Goal: Navigation & Orientation: Understand site structure

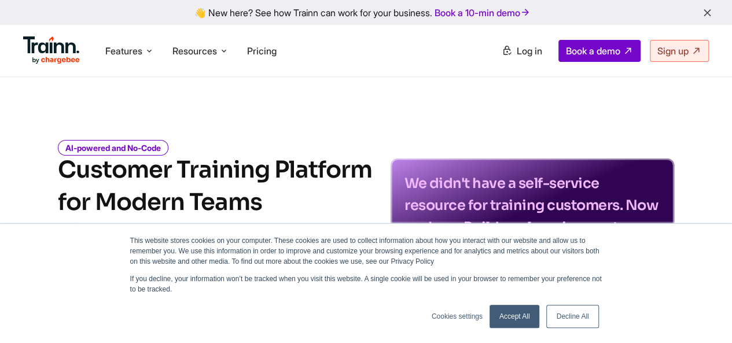
click at [707, 10] on icon "button" at bounding box center [708, 13] width 12 height 13
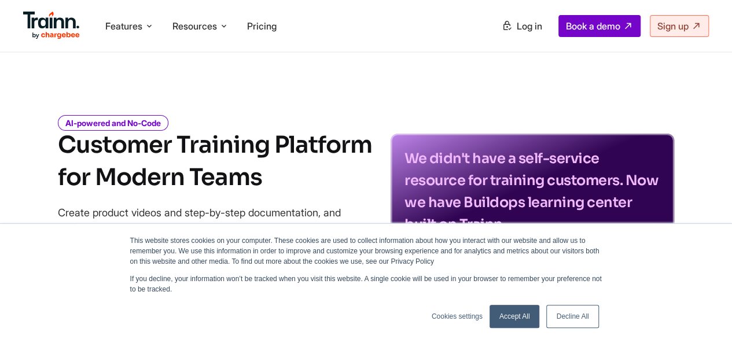
click at [567, 321] on link "Decline All" at bounding box center [573, 316] width 52 height 23
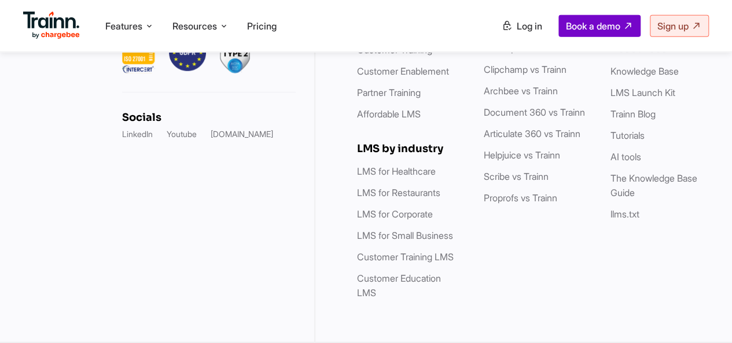
scroll to position [3716, 0]
drag, startPoint x: 302, startPoint y: 248, endPoint x: 353, endPoint y: 221, distance: 58.0
click at [302, 248] on div "Do customer training under one roof — create videos & guides, set up a Knowledg…" at bounding box center [158, 78] width 316 height 527
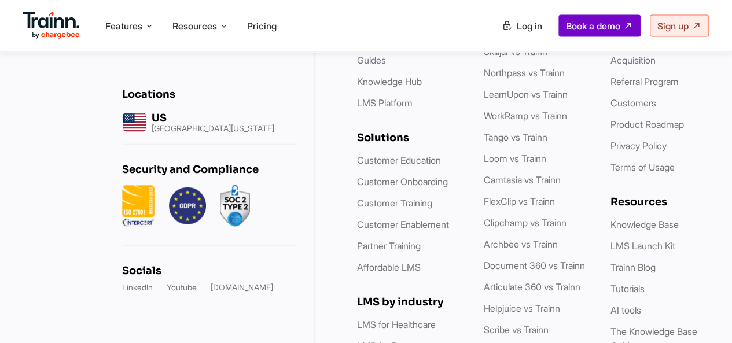
scroll to position [3484, 0]
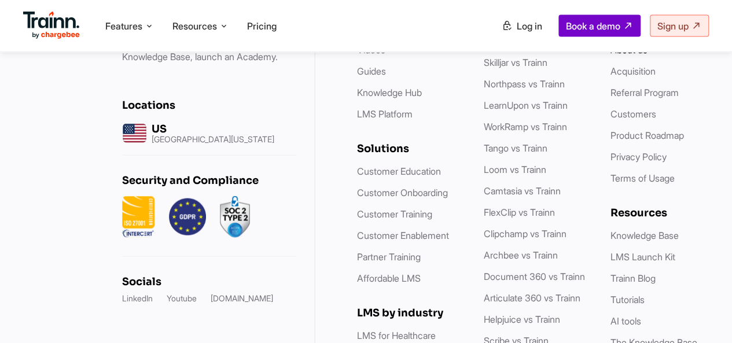
click at [631, 56] on link "About us" at bounding box center [628, 50] width 37 height 12
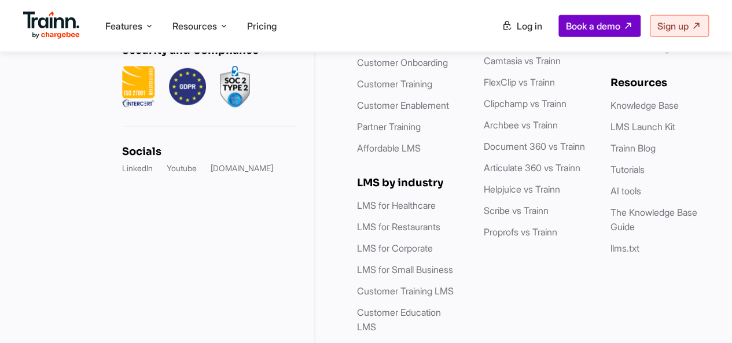
scroll to position [3537, 0]
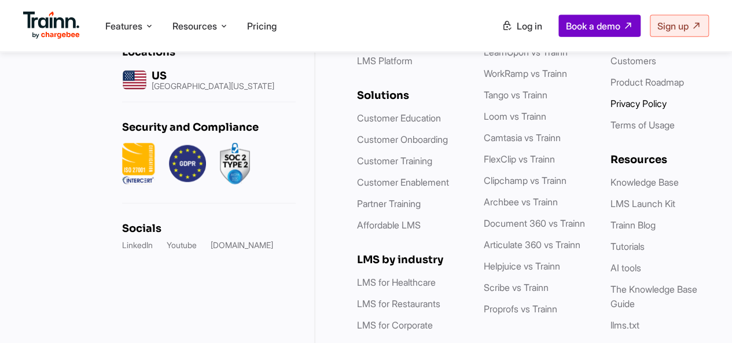
click at [626, 109] on link "Privacy Policy" at bounding box center [638, 104] width 56 height 12
